Goal: Task Accomplishment & Management: Manage account settings

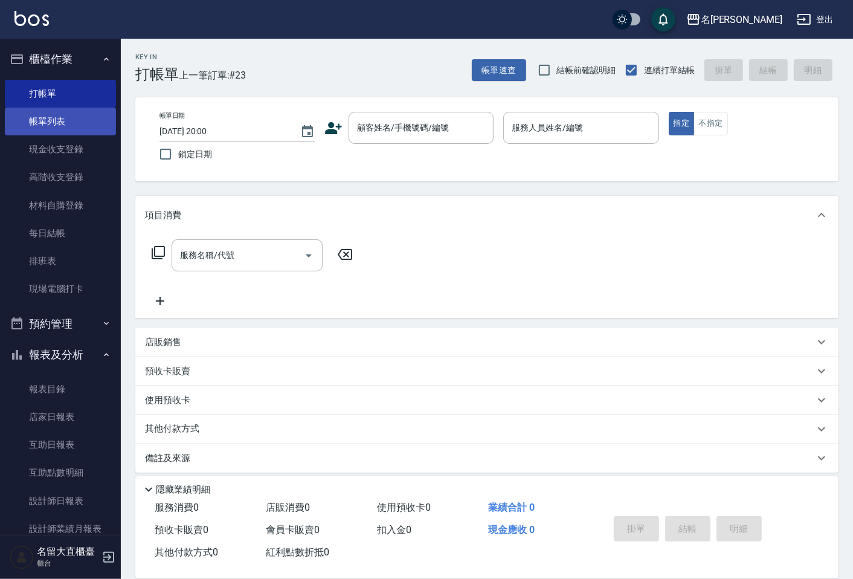
click at [31, 126] on link "帳單列表" at bounding box center [60, 122] width 111 height 28
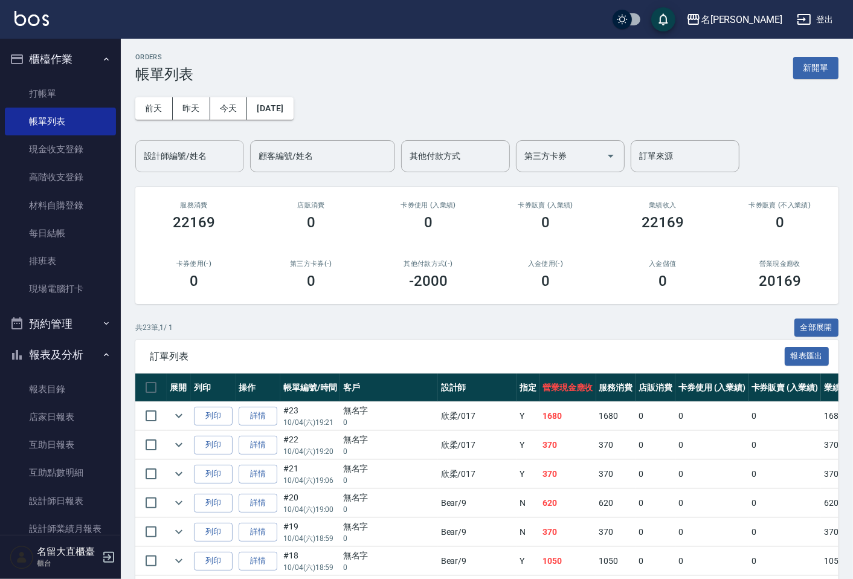
click at [159, 154] on input "設計師編號/姓名" at bounding box center [190, 156] width 98 height 21
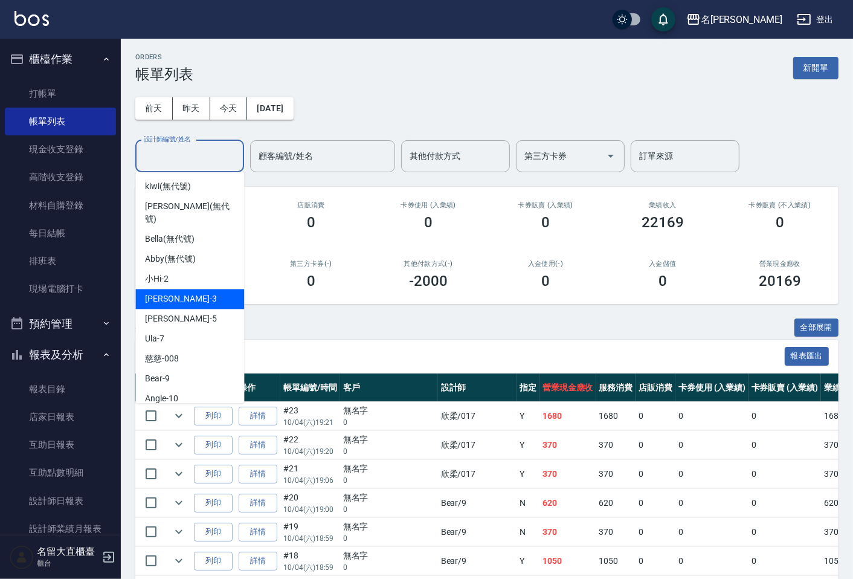
click at [190, 289] on div "[PERSON_NAME]3" at bounding box center [189, 299] width 109 height 20
type input "[PERSON_NAME]3"
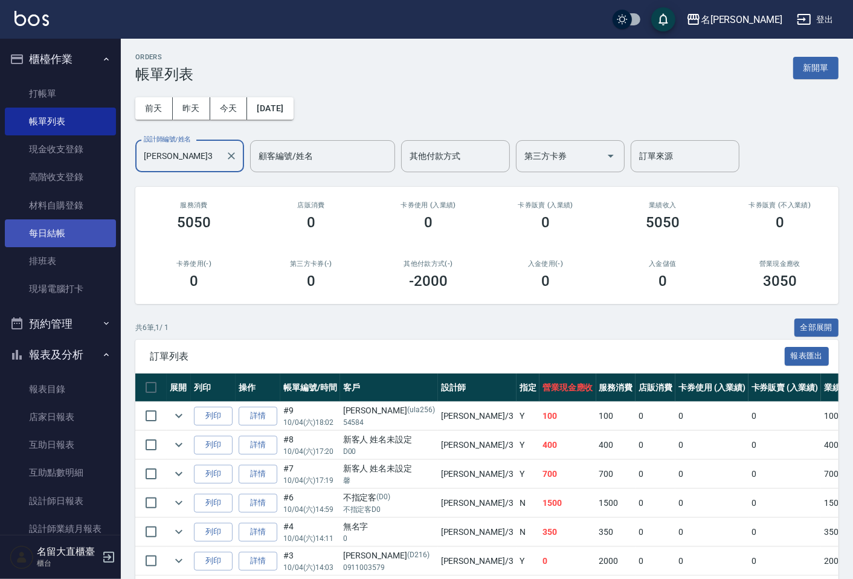
click at [53, 231] on link "每日結帳" at bounding box center [60, 233] width 111 height 28
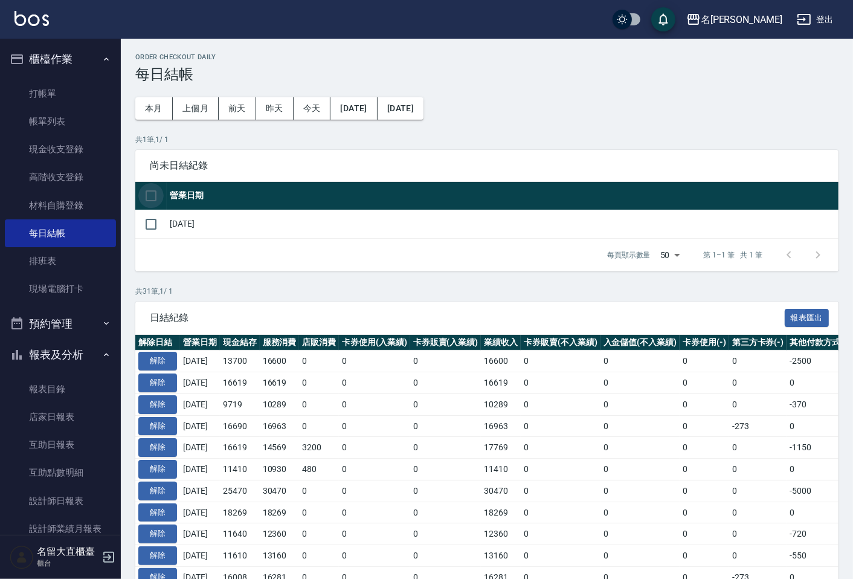
click at [152, 196] on input "checkbox" at bounding box center [150, 195] width 25 height 25
checkbox input "true"
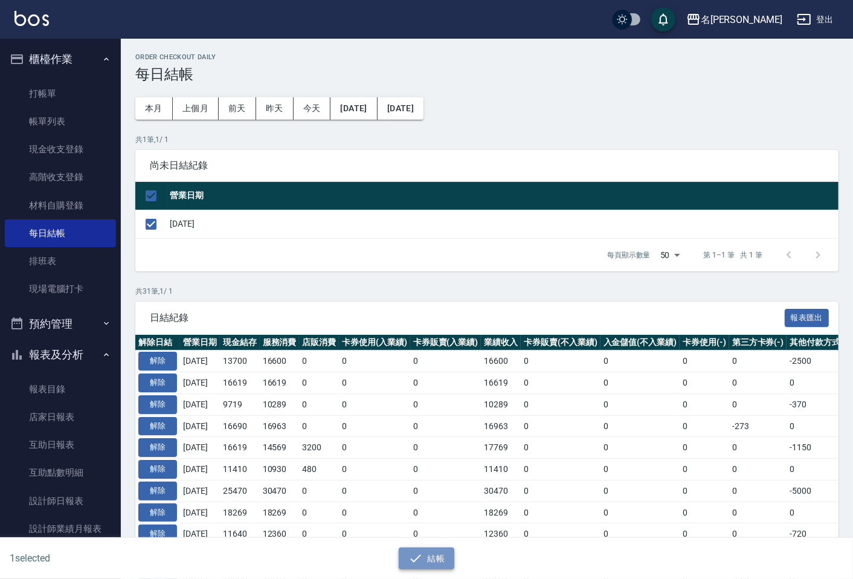
click at [421, 551] on icon "button" at bounding box center [415, 558] width 14 height 14
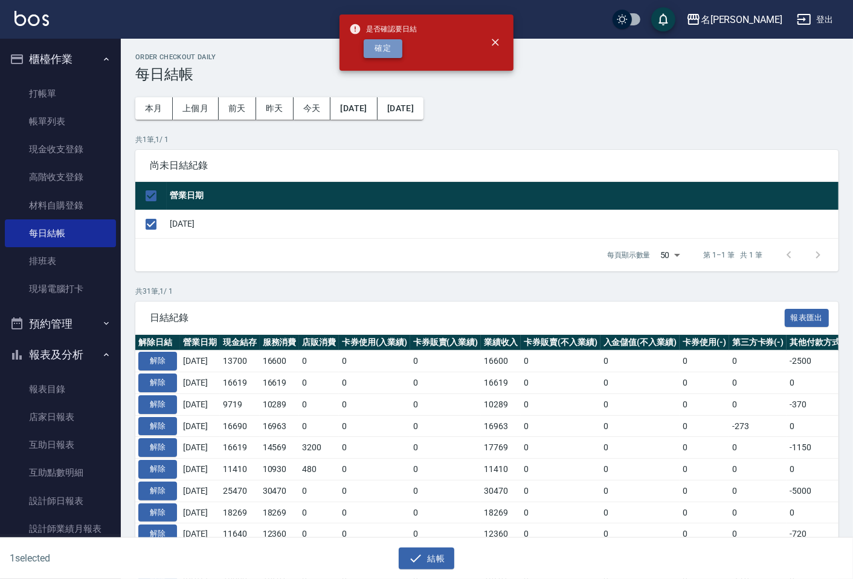
click at [397, 49] on button "確定" at bounding box center [383, 48] width 39 height 19
checkbox input "false"
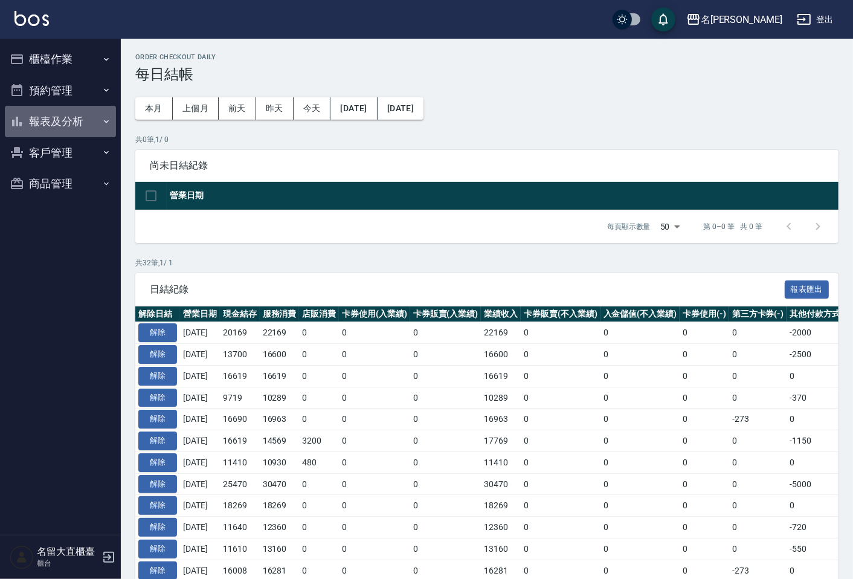
click at [74, 128] on button "報表及分析" at bounding box center [60, 121] width 111 height 31
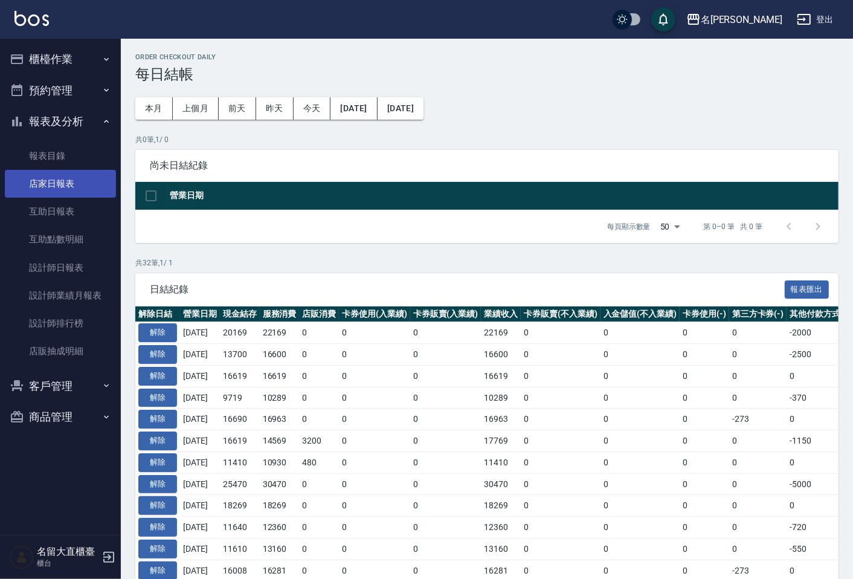
click at [71, 180] on link "店家日報表" at bounding box center [60, 184] width 111 height 28
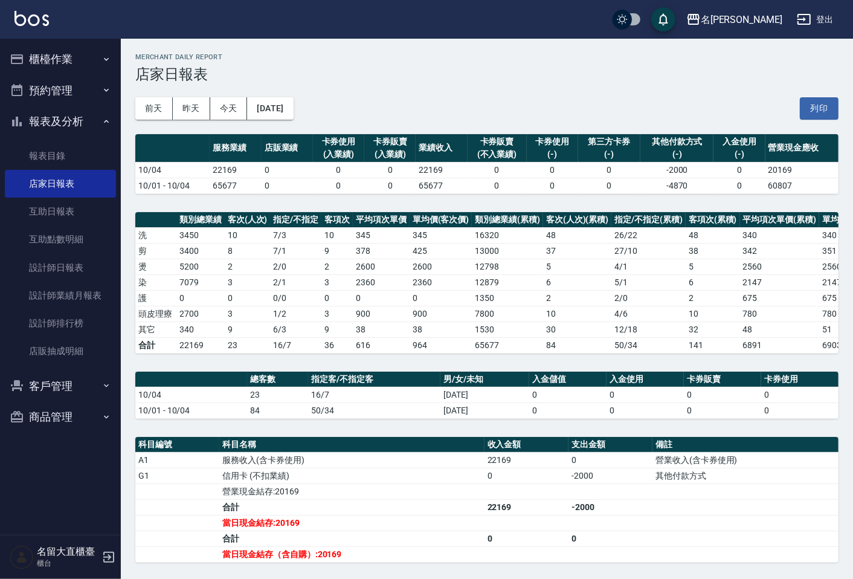
drag, startPoint x: 306, startPoint y: 121, endPoint x: 430, endPoint y: 71, distance: 133.9
click at [432, 71] on h3 "店家日報表" at bounding box center [486, 74] width 703 height 17
click at [25, 266] on link "設計師日報表" at bounding box center [60, 268] width 111 height 28
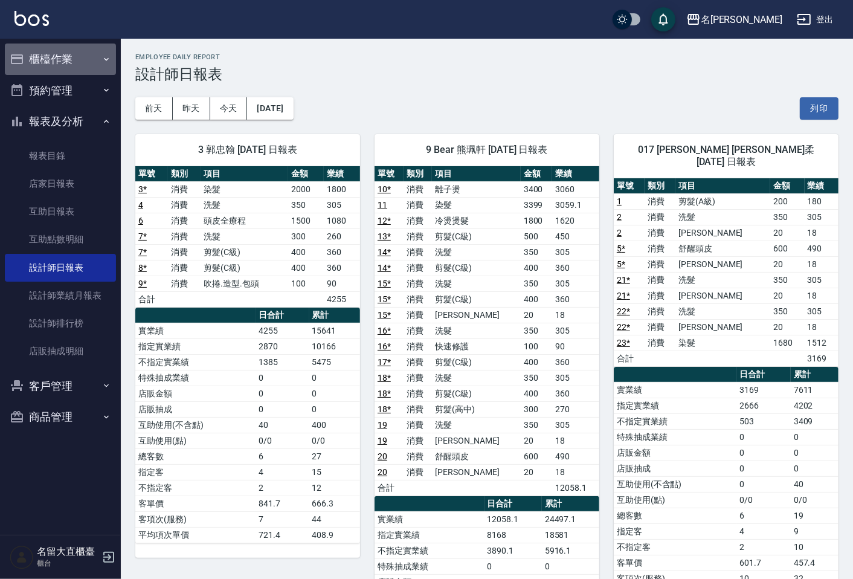
click at [52, 66] on button "櫃檯作業" at bounding box center [60, 58] width 111 height 31
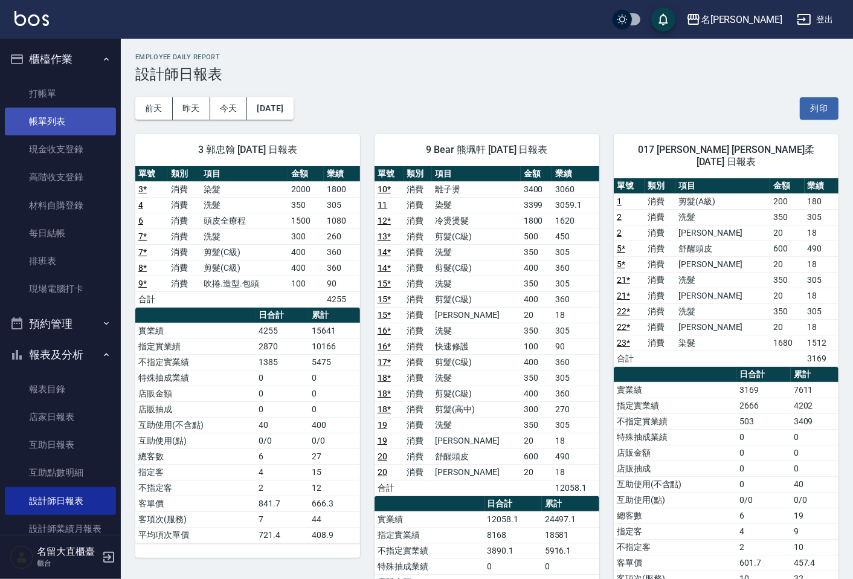
click at [55, 125] on link "帳單列表" at bounding box center [60, 122] width 111 height 28
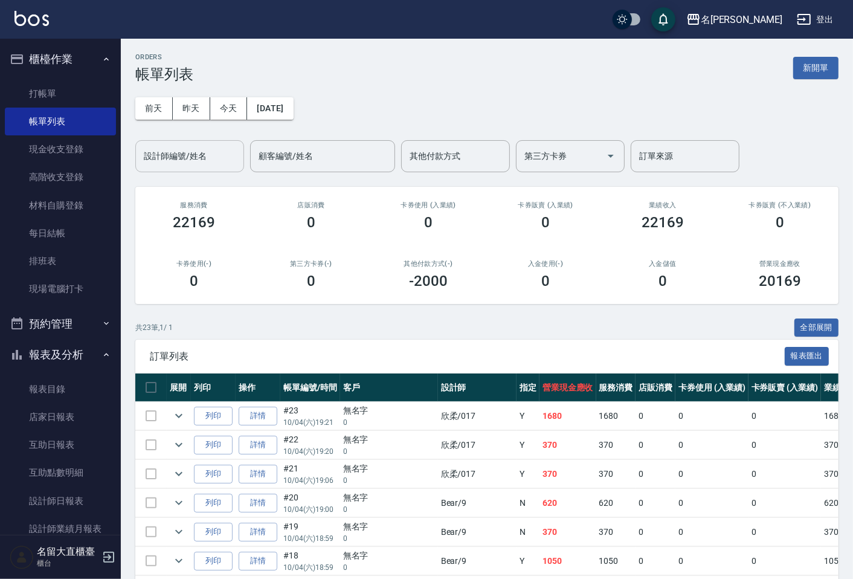
click at [172, 154] on input "設計師編號/姓名" at bounding box center [190, 156] width 98 height 21
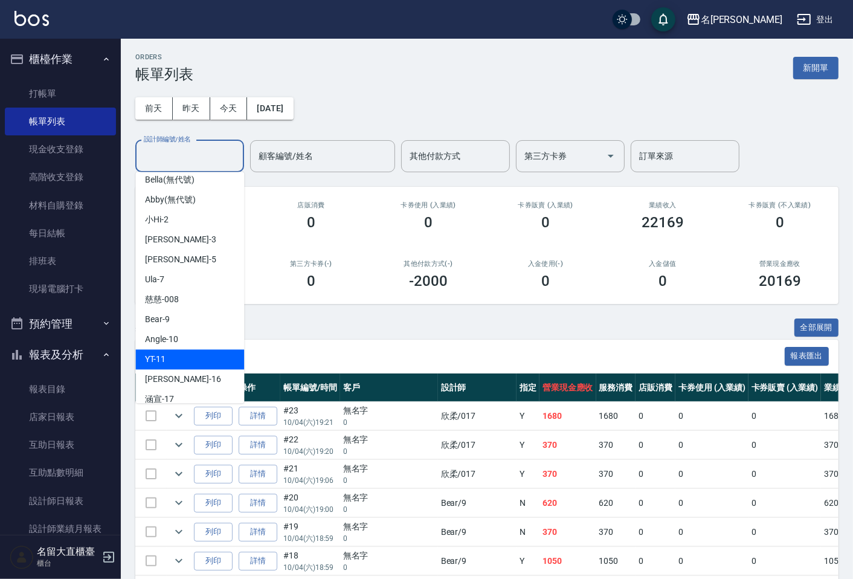
scroll to position [134, 0]
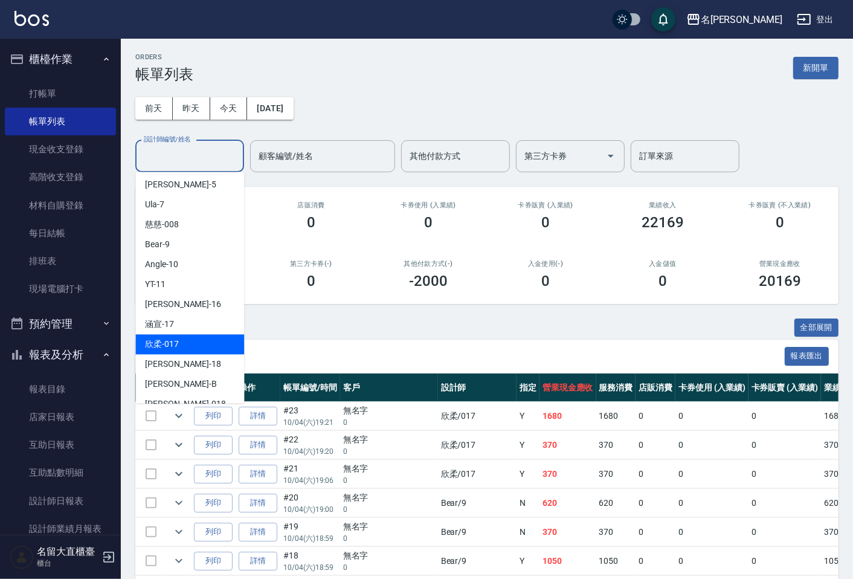
click at [191, 334] on div "欣柔 -017" at bounding box center [189, 344] width 109 height 20
type input "欣柔-017"
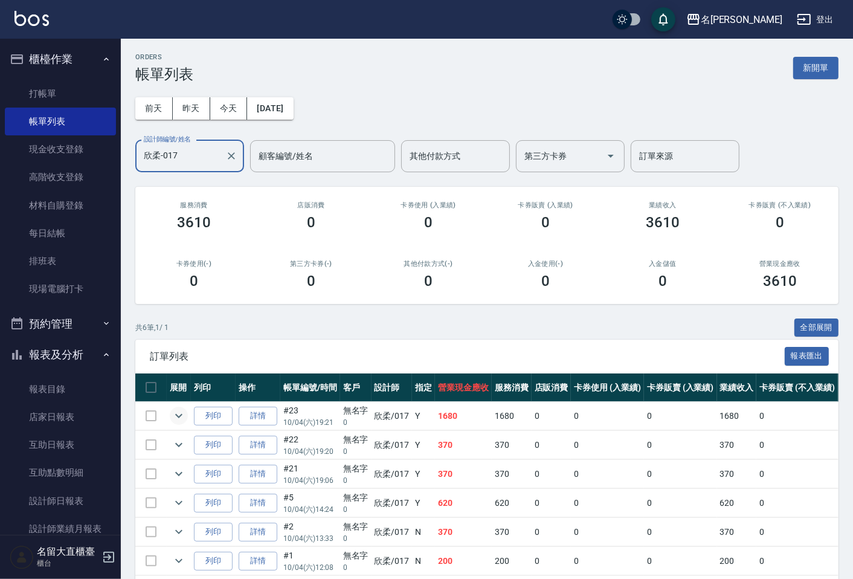
click at [179, 417] on icon "expand row" at bounding box center [179, 415] width 14 height 14
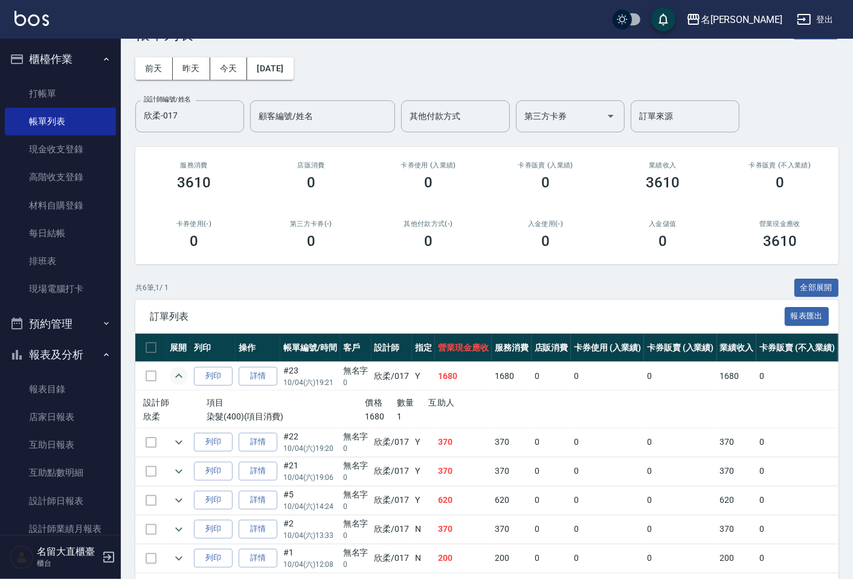
scroll to position [0, 0]
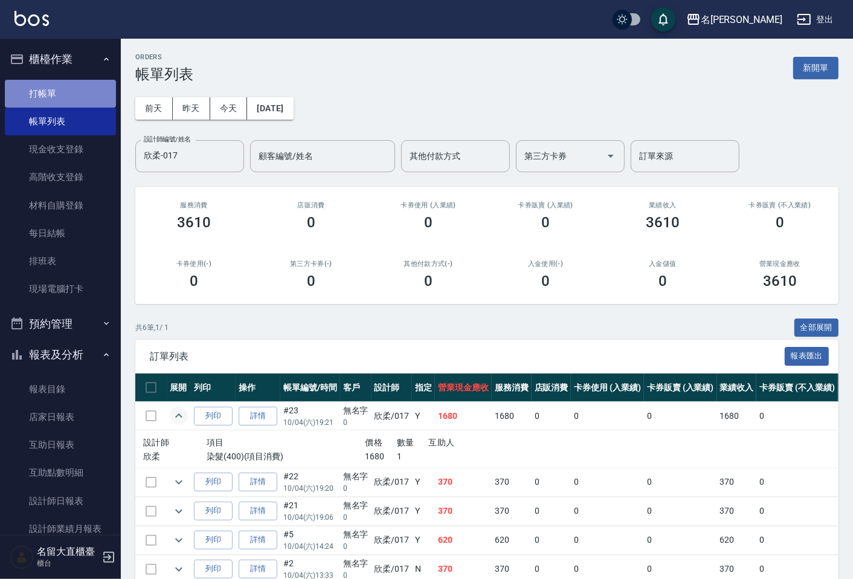
click at [70, 89] on link "打帳單" at bounding box center [60, 94] width 111 height 28
